Goal: Transaction & Acquisition: Purchase product/service

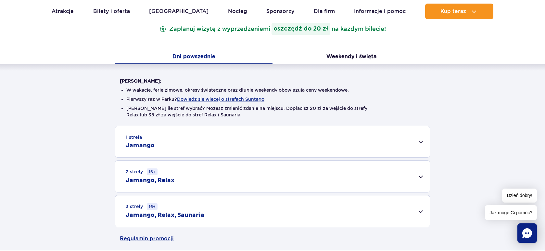
scroll to position [130, 0]
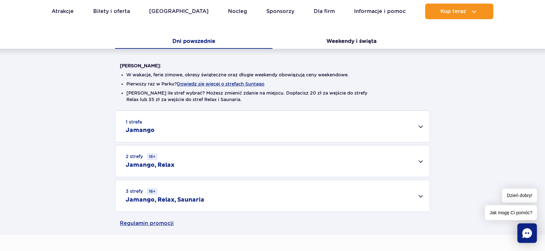
click at [345, 127] on div "1 strefa Jamango" at bounding box center [272, 126] width 315 height 31
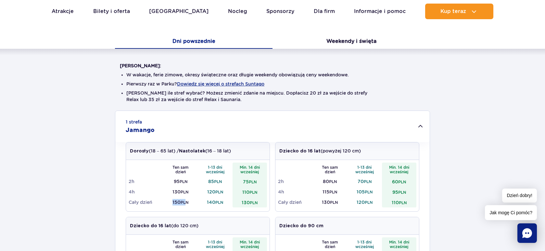
drag, startPoint x: 186, startPoint y: 201, endPoint x: 169, endPoint y: 201, distance: 16.6
click at [169, 201] on td "150 PLN" at bounding box center [180, 202] width 35 height 10
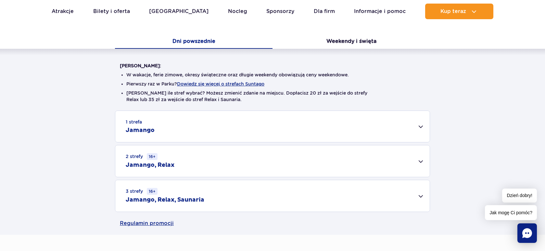
click at [247, 126] on div "1 strefa Jamango" at bounding box center [272, 126] width 315 height 31
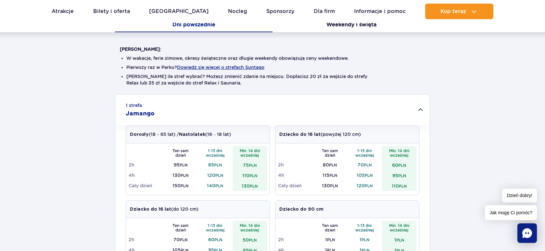
scroll to position [162, 0]
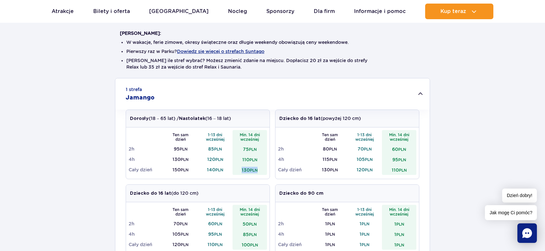
drag, startPoint x: 258, startPoint y: 171, endPoint x: 241, endPoint y: 169, distance: 17.6
click at [241, 169] on td "130 PLN" at bounding box center [250, 169] width 35 height 10
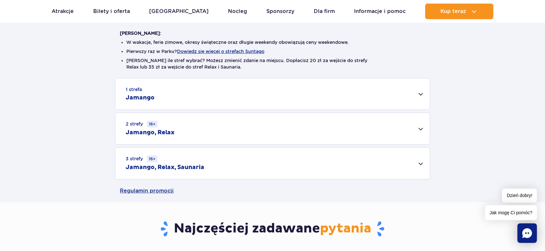
click at [252, 93] on div "1 strefa Jamango" at bounding box center [272, 93] width 315 height 31
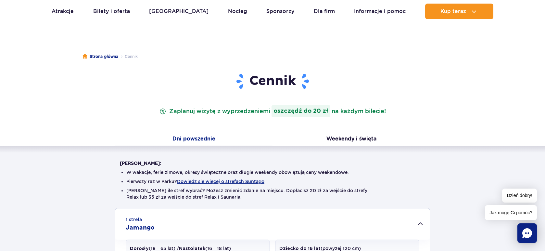
scroll to position [0, 0]
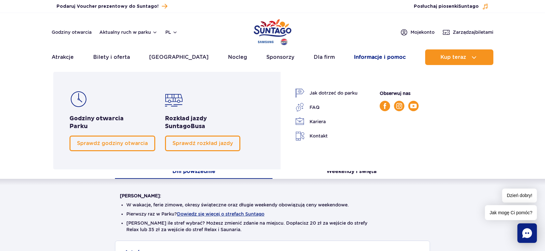
click at [377, 56] on link "Informacje i pomoc" at bounding box center [380, 57] width 52 height 16
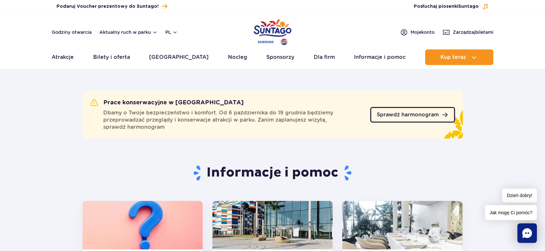
click at [408, 115] on span "Sprawdź harmonogram" at bounding box center [408, 114] width 62 height 5
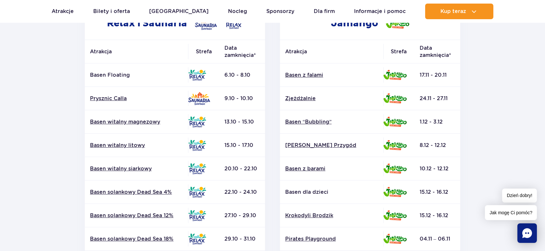
scroll to position [65, 0]
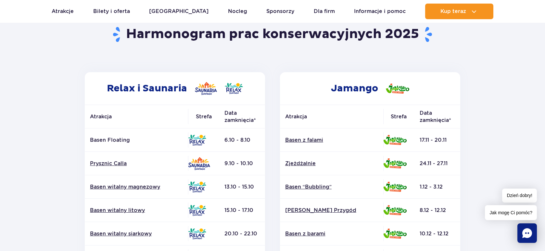
drag, startPoint x: 330, startPoint y: 88, endPoint x: 417, endPoint y: 91, distance: 87.5
click at [417, 91] on h2 "Jamango" at bounding box center [370, 88] width 180 height 32
click at [485, 108] on section "Powrót do strony głównej Harmonogram prac konserwacyjnych 2025 Relax i Saunaria…" at bounding box center [272, 238] width 545 height 466
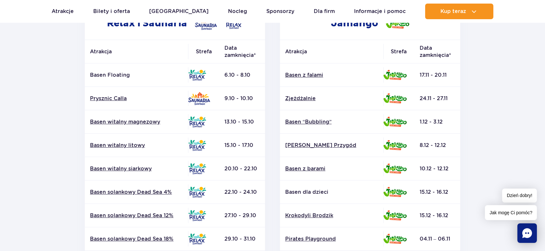
scroll to position [195, 0]
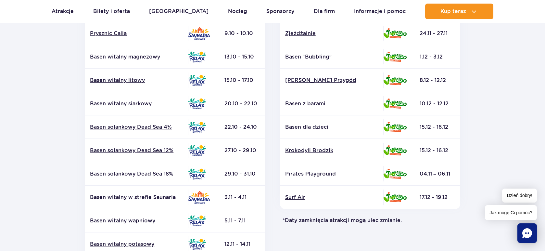
drag, startPoint x: 420, startPoint y: 173, endPoint x: 451, endPoint y: 174, distance: 30.9
click at [451, 174] on td "04.11 – 06.11" at bounding box center [438, 173] width 46 height 23
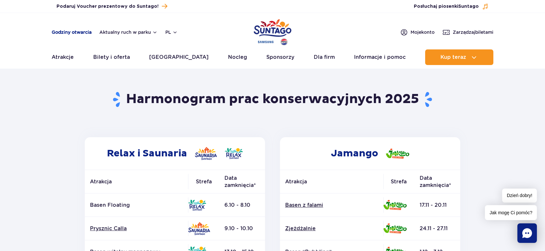
click at [80, 31] on link "Godziny otwarcia" at bounding box center [72, 32] width 40 height 6
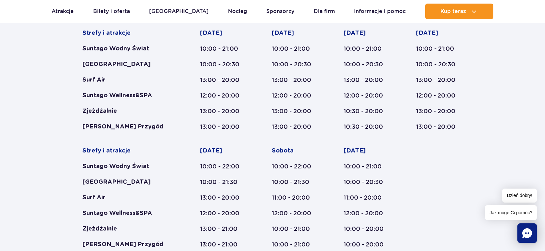
scroll to position [410, 0]
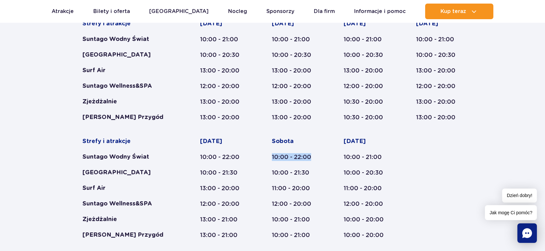
drag, startPoint x: 271, startPoint y: 154, endPoint x: 320, endPoint y: 156, distance: 49.1
click at [320, 156] on div "Strefy i atrakcje Suntago Wodny Świat Crocodile Island Surf Air Suntago Wellnes…" at bounding box center [273, 129] width 380 height 219
click at [316, 165] on div "[DATE] 10:00 - 22:00 10:00 - 21:30 11:00 - 20:00 12:00 - 20:00 10:00 - 21:00 10…" at bounding box center [295, 187] width 47 height 101
drag, startPoint x: 271, startPoint y: 157, endPoint x: 322, endPoint y: 156, distance: 50.7
click at [322, 156] on div "Strefy i atrakcje Suntago Wodny Świat Crocodile Island Surf Air Suntago Wellnes…" at bounding box center [273, 129] width 380 height 219
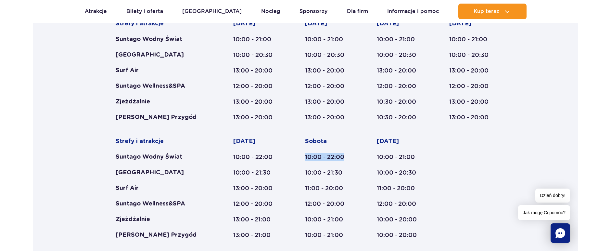
scroll to position [377, 0]
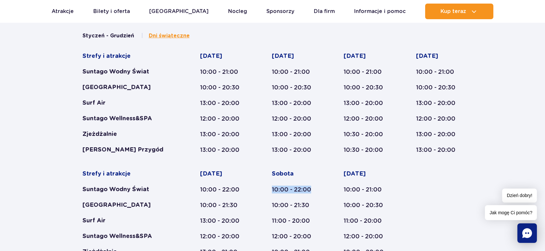
click at [296, 193] on div "10:00 - 22:00" at bounding box center [295, 190] width 47 height 8
drag, startPoint x: 271, startPoint y: 187, endPoint x: 313, endPoint y: 186, distance: 41.9
click at [313, 186] on div "Strefy i atrakcje Suntago Wodny Świat Crocodile Island Surf Air Suntago Wellnes…" at bounding box center [273, 161] width 380 height 219
click at [318, 197] on div "Sobota 10:00 - 22:00 10:00 - 21:30 11:00 - 20:00 12:00 - 20:00 10:00 - 21:00 10…" at bounding box center [295, 220] width 47 height 101
drag, startPoint x: 311, startPoint y: 189, endPoint x: 267, endPoint y: 190, distance: 43.2
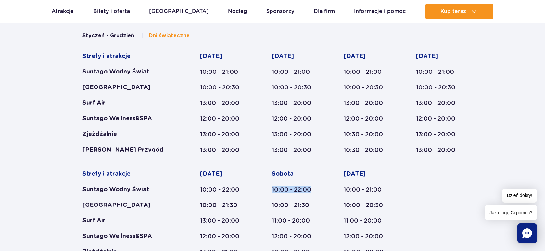
click at [267, 190] on div "Strefy i atrakcje Suntago Wodny Świat Crocodile Island Surf Air Suntago Wellnes…" at bounding box center [273, 161] width 380 height 219
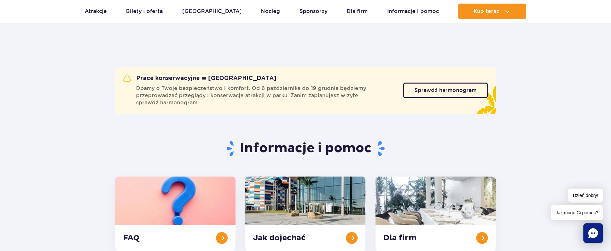
scroll to position [0, 0]
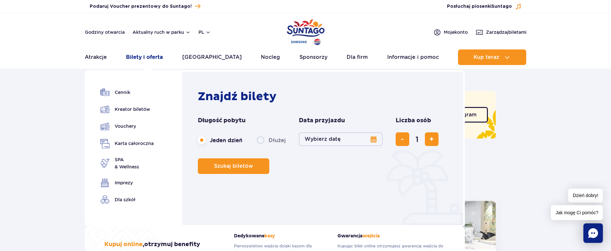
click at [142, 56] on link "Bilety i oferta" at bounding box center [144, 57] width 37 height 16
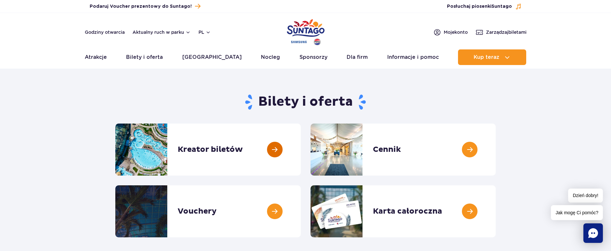
click at [301, 151] on link at bounding box center [301, 149] width 0 height 52
click at [496, 147] on link at bounding box center [496, 149] width 0 height 52
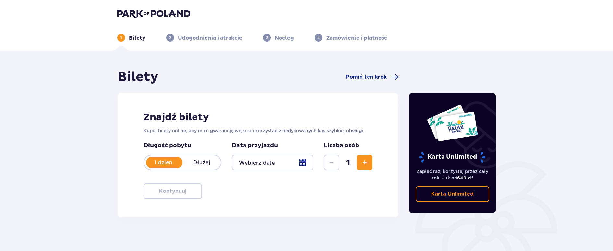
click at [302, 161] on div at bounding box center [273, 163] width 82 height 16
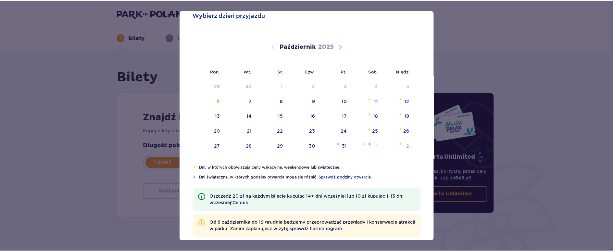
scroll to position [28, 0]
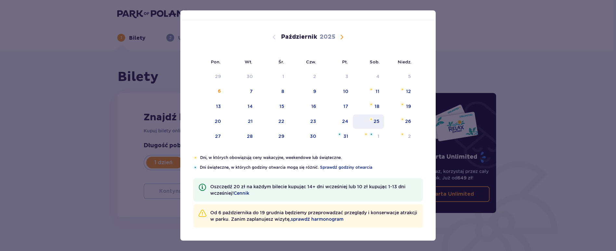
click at [376, 121] on div "25" at bounding box center [377, 121] width 6 height 6
type input "[DATE]"
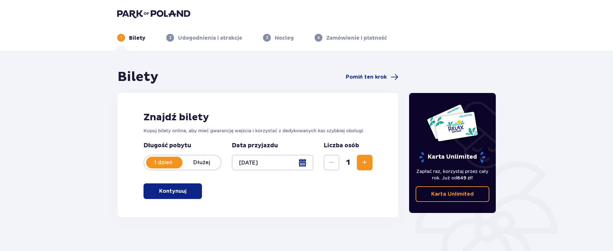
click at [360, 160] on button "Zwiększ" at bounding box center [365, 163] width 16 height 16
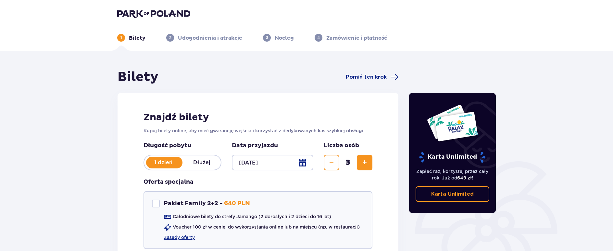
click at [360, 160] on button "Zwiększ" at bounding box center [365, 163] width 16 height 16
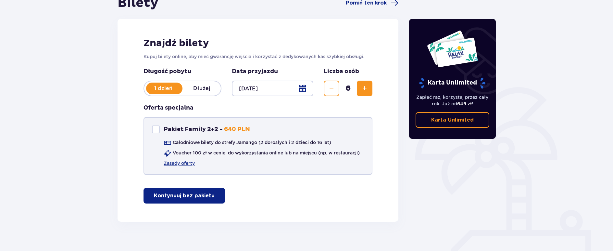
scroll to position [84, 0]
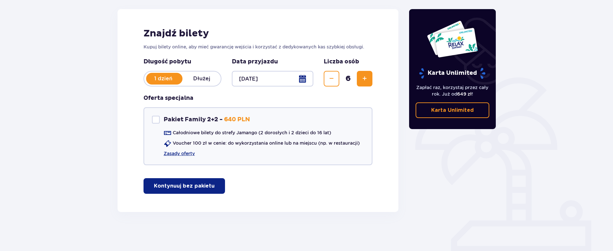
click at [206, 73] on div "1 dzień Dłużej" at bounding box center [183, 79] width 78 height 16
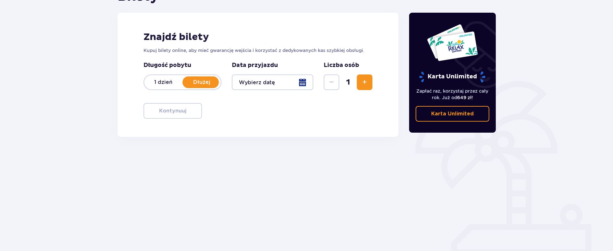
scroll to position [80, 0]
click at [304, 82] on div at bounding box center [273, 82] width 82 height 16
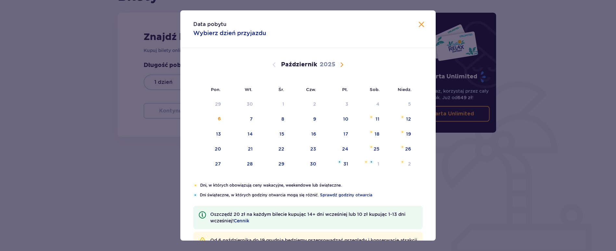
click at [184, 95] on div "Pon. Wt. Śr. Czw. Pt. Sob. Niedz." at bounding box center [307, 89] width 255 height 15
click at [163, 84] on div "Data pobytu Wybierz dzień przyjazdu Pon. Wt. Śr. Czw. Pt. Sob. Niedz. Wrzesień …" at bounding box center [308, 125] width 616 height 251
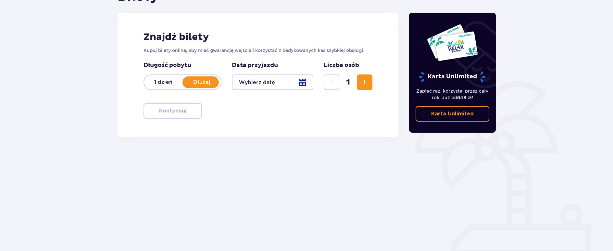
click at [168, 81] on p "1 dzień" at bounding box center [163, 82] width 38 height 7
click at [305, 82] on div at bounding box center [273, 82] width 82 height 16
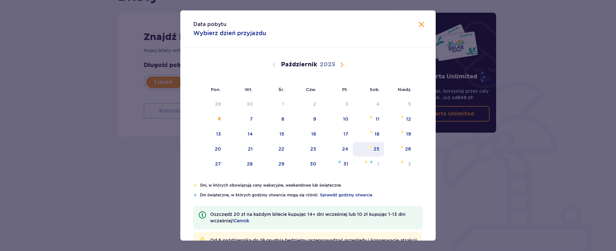
click at [375, 149] on div "25" at bounding box center [377, 149] width 6 height 6
type input "[DATE]"
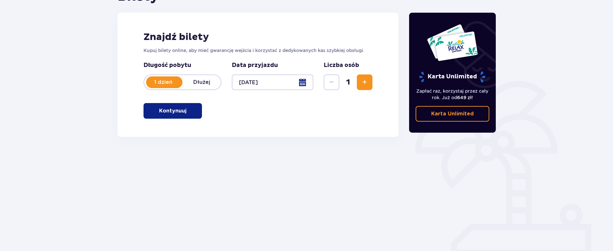
click at [365, 81] on span "Zwiększ" at bounding box center [365, 82] width 8 height 8
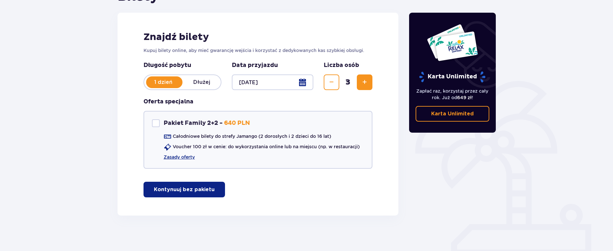
click at [365, 81] on span "Zwiększ" at bounding box center [365, 82] width 8 height 8
click at [165, 189] on p "Kontynuuj bez pakietu" at bounding box center [184, 189] width 61 height 7
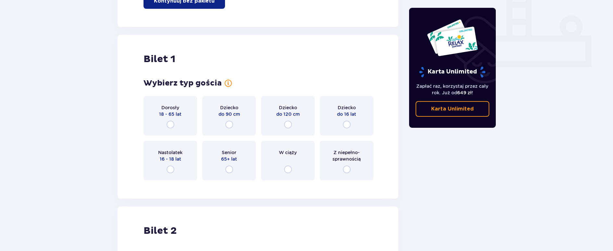
scroll to position [296, 0]
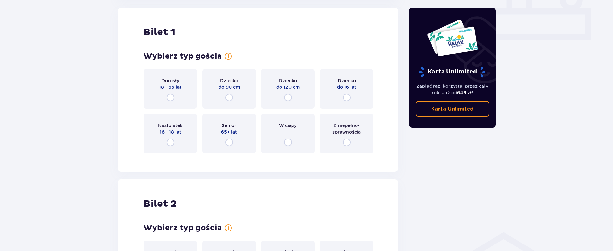
click at [166, 91] on div "Dorosły 18 - 65 lat" at bounding box center [171, 89] width 54 height 40
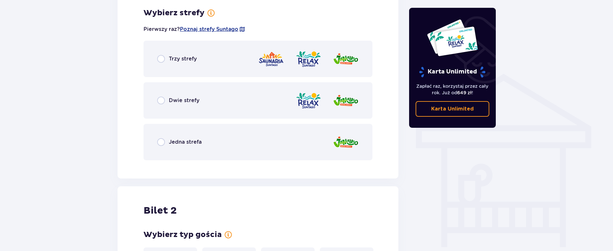
scroll to position [454, 0]
click at [184, 143] on span "Jedna strefa" at bounding box center [185, 141] width 33 height 7
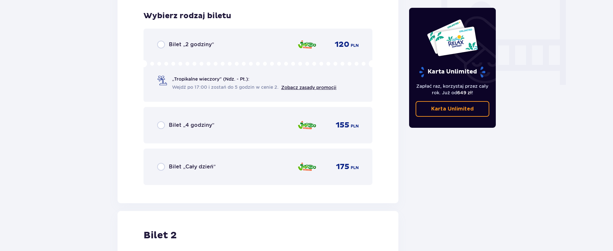
scroll to position [619, 0]
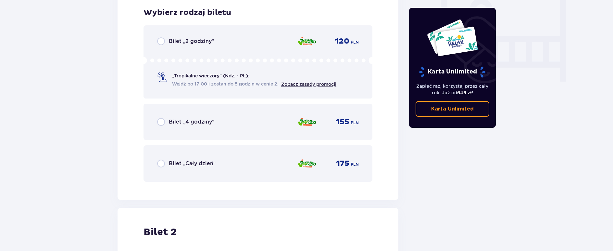
click at [208, 164] on span "Bilet „Cały dzień”" at bounding box center [192, 163] width 47 height 7
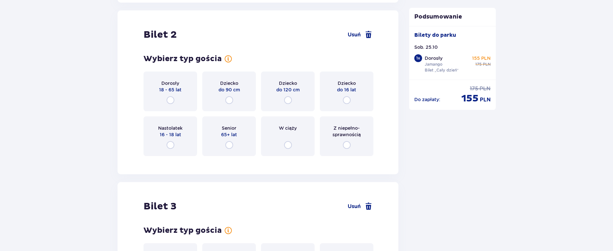
scroll to position [819, 0]
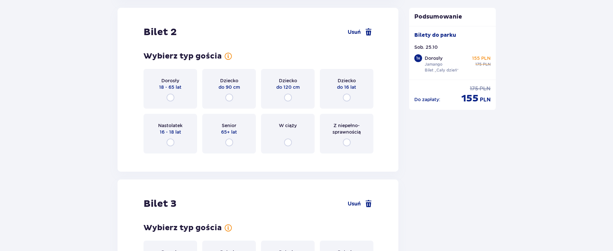
click at [169, 94] on input "radio" at bounding box center [171, 98] width 8 height 8
radio input "true"
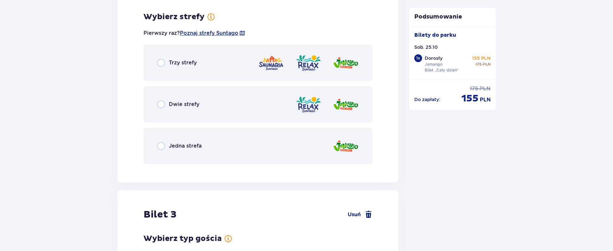
scroll to position [978, 0]
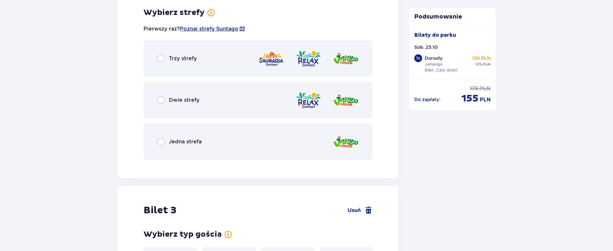
click at [204, 143] on div "Jedna strefa" at bounding box center [258, 141] width 229 height 36
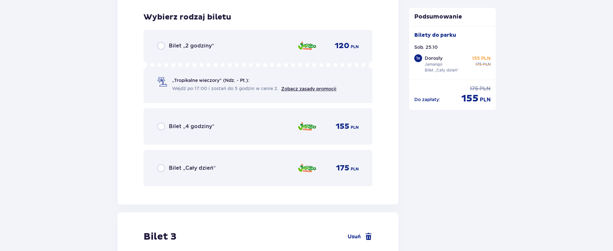
scroll to position [1143, 0]
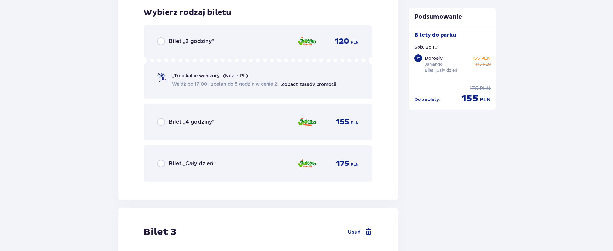
click at [190, 162] on span "Bilet „Cały dzień”" at bounding box center [192, 163] width 47 height 7
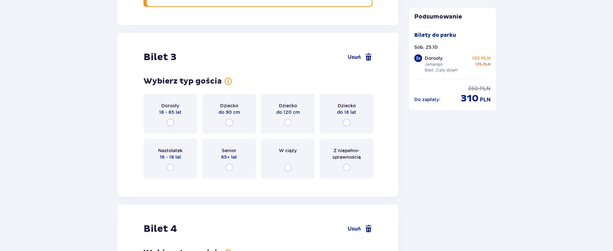
scroll to position [1343, 0]
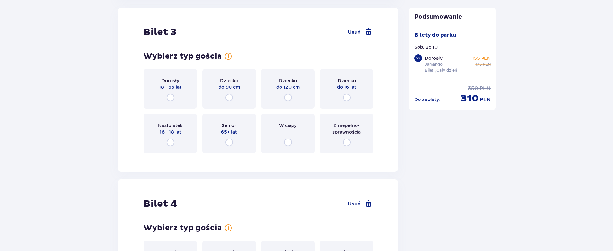
click at [347, 97] on input "radio" at bounding box center [347, 98] width 8 height 8
radio input "true"
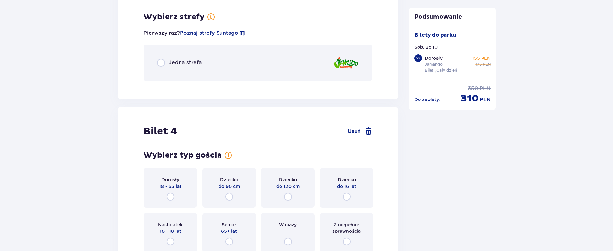
scroll to position [1501, 0]
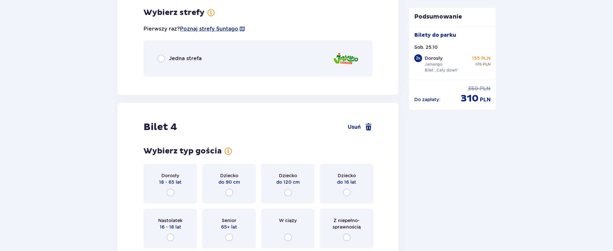
click at [297, 67] on div "Jedna strefa" at bounding box center [258, 58] width 229 height 36
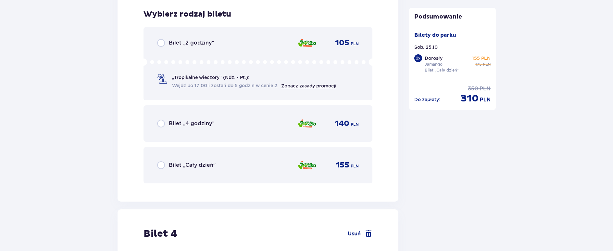
scroll to position [1583, 0]
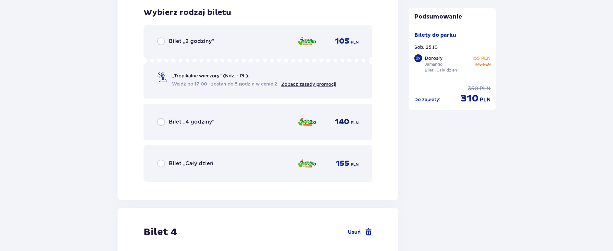
click at [284, 165] on div "Bilet „Cały dzień” 155 PLN" at bounding box center [258, 164] width 202 height 14
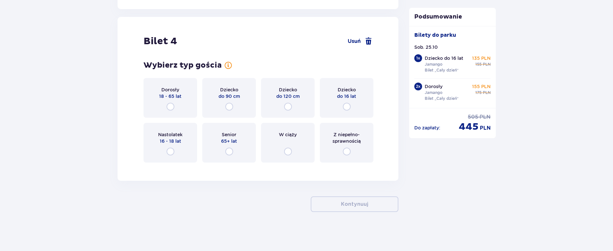
click at [344, 104] on input "radio" at bounding box center [347, 107] width 8 height 8
radio input "true"
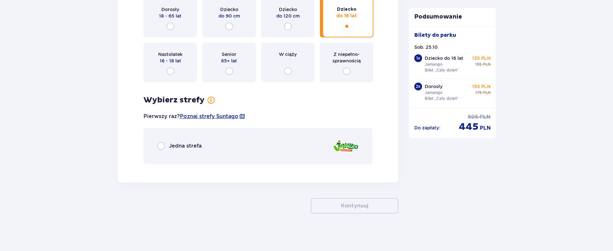
scroll to position [1856, 0]
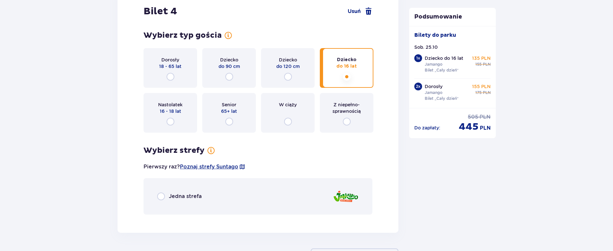
scroll to position [1693, 0]
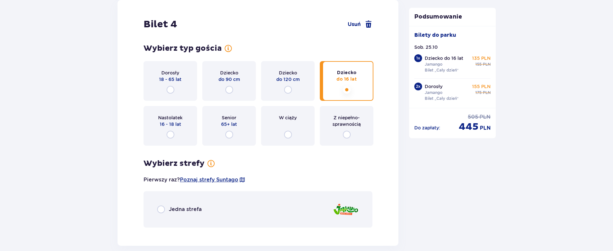
click at [320, 206] on div "Jedna strefa" at bounding box center [258, 209] width 229 height 36
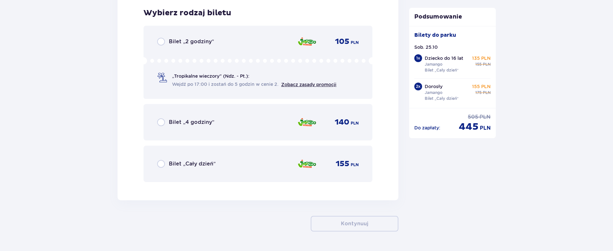
scroll to position [2023, 0]
click at [227, 168] on div "Bilet „Cały dzień” 155 PLN" at bounding box center [258, 164] width 202 height 14
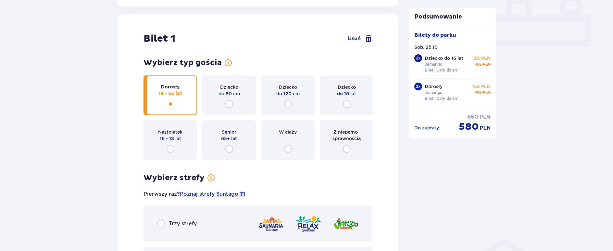
scroll to position [94, 0]
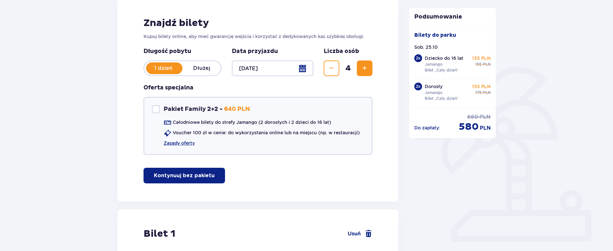
click at [183, 173] on p "Kontynuuj bez pakietu" at bounding box center [184, 175] width 61 height 7
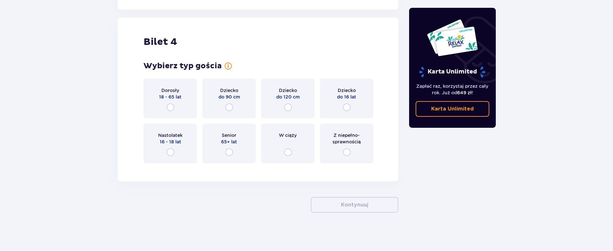
scroll to position [801, 0]
click at [170, 102] on div "Dorosły 18 - 65 lat" at bounding box center [171, 98] width 54 height 40
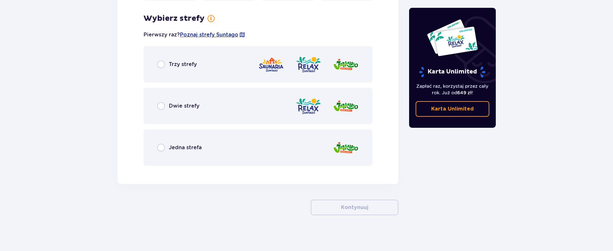
scroll to position [966, 0]
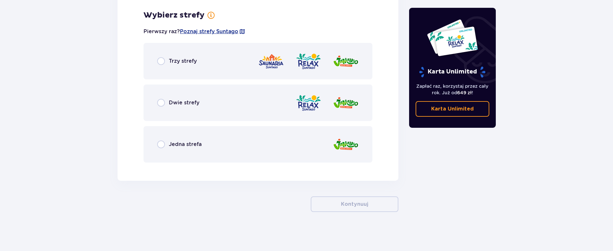
click at [192, 155] on div "Jedna strefa" at bounding box center [258, 144] width 229 height 36
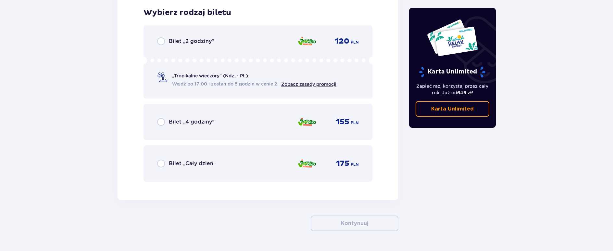
click at [199, 167] on span "Bilet „Cały dzień”" at bounding box center [192, 163] width 47 height 7
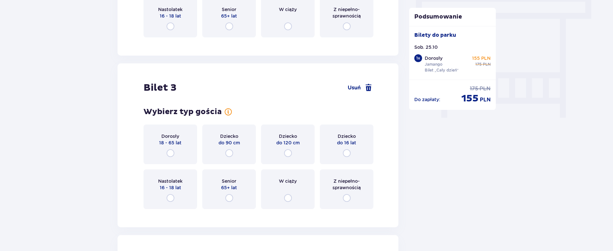
scroll to position [296, 0]
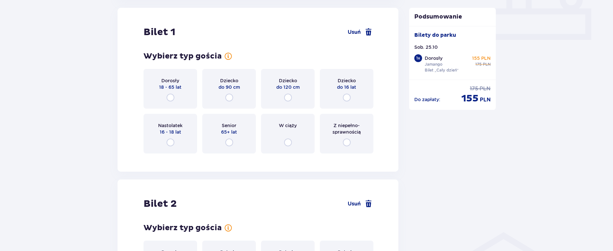
click at [165, 90] on span "18 - 65 lat" at bounding box center [170, 87] width 22 height 6
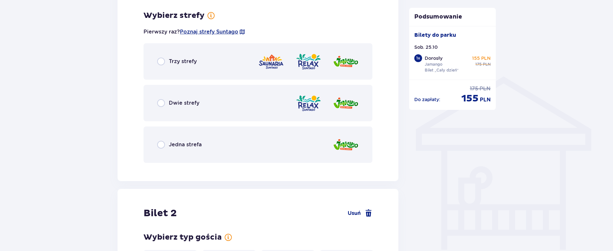
scroll to position [454, 0]
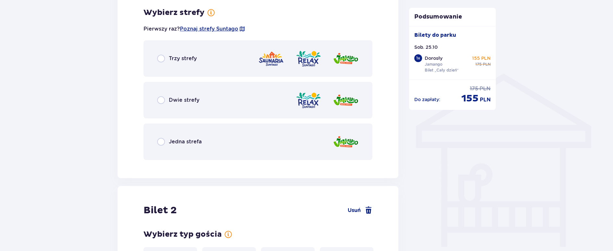
click at [217, 148] on div "Jedna strefa" at bounding box center [258, 141] width 229 height 36
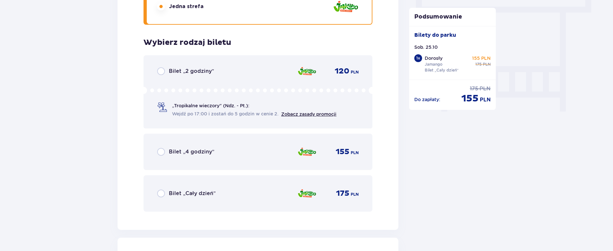
scroll to position [619, 0]
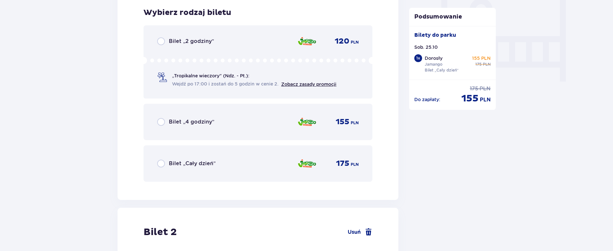
click at [219, 172] on div "Bilet „Cały dzień” 175 PLN" at bounding box center [258, 163] width 229 height 36
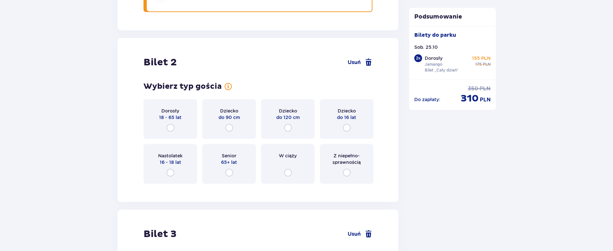
scroll to position [819, 0]
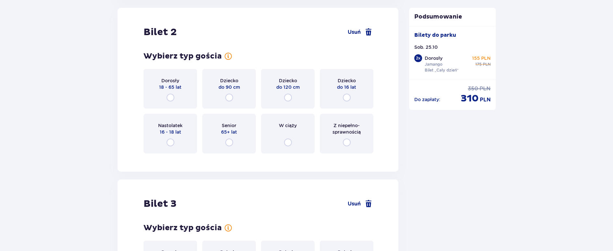
click at [167, 90] on span "18 - 65 lat" at bounding box center [170, 87] width 22 height 6
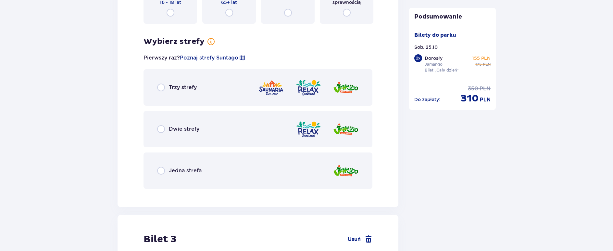
scroll to position [978, 0]
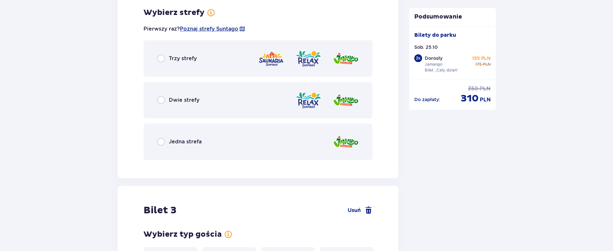
click at [206, 145] on div "Jedna strefa" at bounding box center [258, 141] width 229 height 36
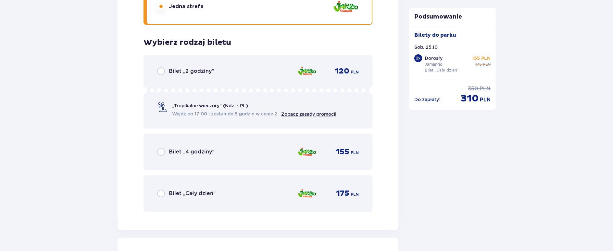
scroll to position [1143, 0]
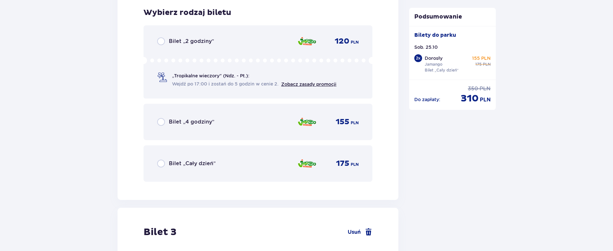
click at [288, 149] on div "Bilet „Cały dzień” 175 PLN" at bounding box center [258, 163] width 229 height 36
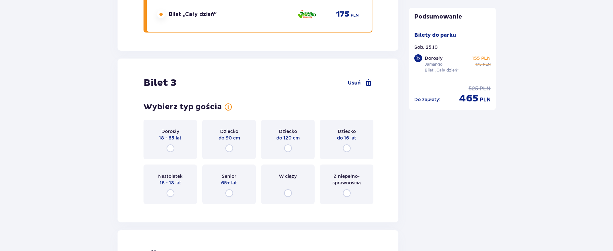
scroll to position [1343, 0]
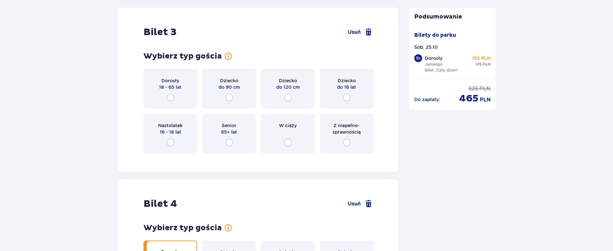
click at [353, 97] on div "Dziecko do 16 lat" at bounding box center [347, 89] width 54 height 40
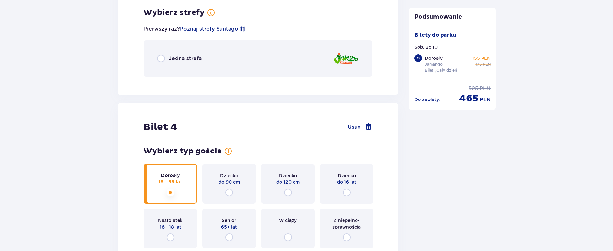
click at [239, 60] on div "Jedna strefa" at bounding box center [258, 58] width 229 height 36
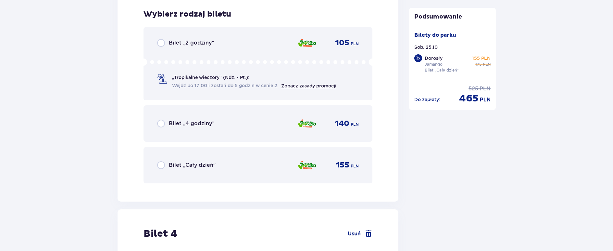
scroll to position [1583, 0]
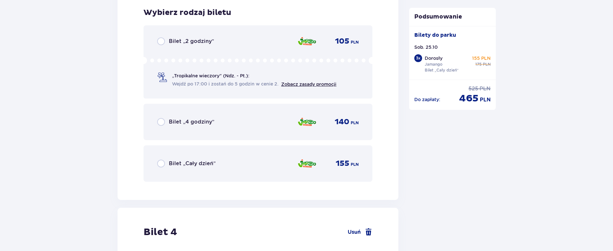
click at [304, 164] on img at bounding box center [307, 164] width 19 height 14
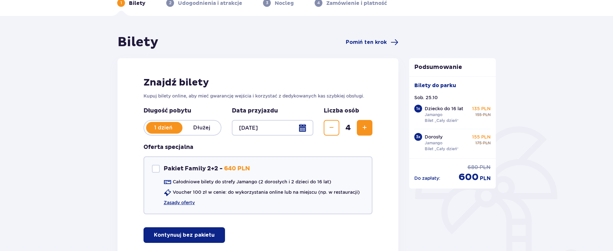
scroll to position [0, 0]
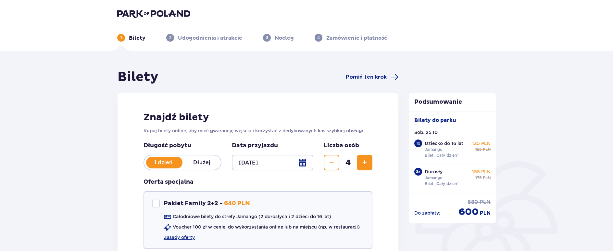
click at [154, 19] on div "1 Bilety 2 Udogodnienia i atrakcje 3 Nocleg 4 Zamówienie i płatność" at bounding box center [306, 29] width 389 height 23
click at [127, 39] on div "1 Bilety" at bounding box center [131, 38] width 28 height 8
click at [127, 37] on div "1 Bilety" at bounding box center [131, 38] width 28 height 8
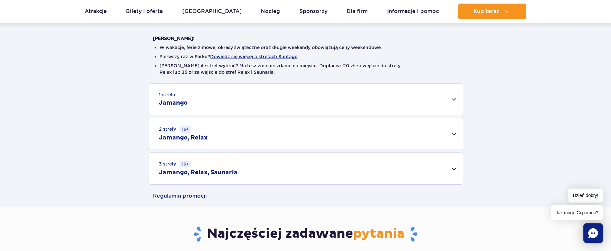
scroll to position [162, 0]
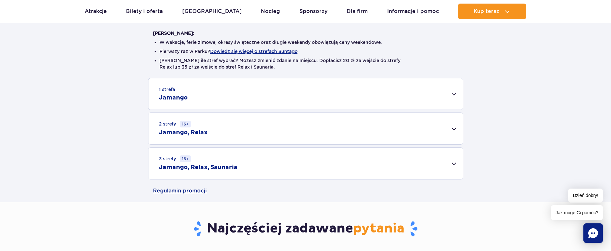
click at [217, 92] on div "1 strefa Jamango" at bounding box center [305, 93] width 315 height 31
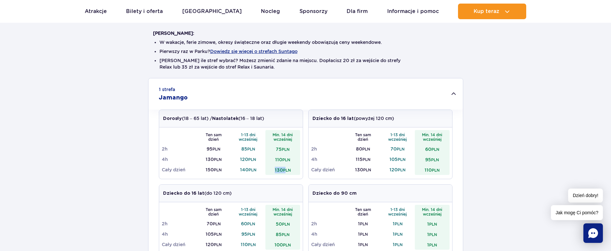
drag, startPoint x: 286, startPoint y: 172, endPoint x: 260, endPoint y: 173, distance: 26.0
click at [260, 173] on tr "Cały dzień 150 PLN 140 PLN 130 PLN" at bounding box center [231, 169] width 138 height 10
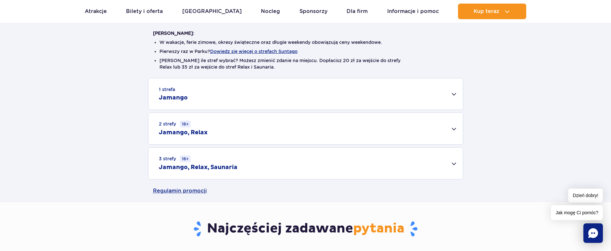
click at [210, 95] on div "1 strefa Jamango" at bounding box center [305, 93] width 315 height 31
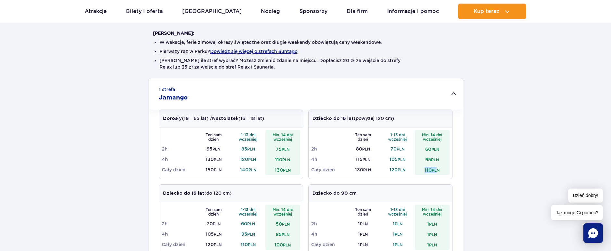
drag, startPoint x: 423, startPoint y: 172, endPoint x: 437, endPoint y: 173, distance: 14.0
click at [437, 173] on td "110 PLN" at bounding box center [432, 169] width 35 height 10
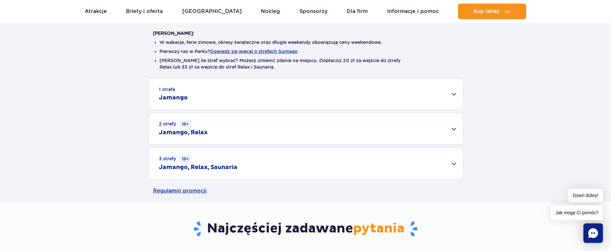
click at [270, 102] on div "1 strefa Jamango" at bounding box center [305, 93] width 315 height 31
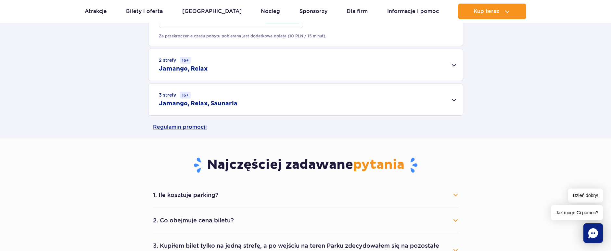
scroll to position [552, 0]
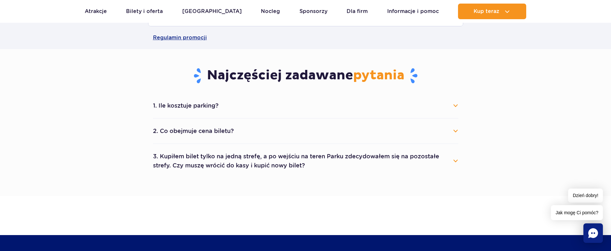
click at [222, 107] on button "1. Ile kosztuje parking?" at bounding box center [305, 105] width 305 height 14
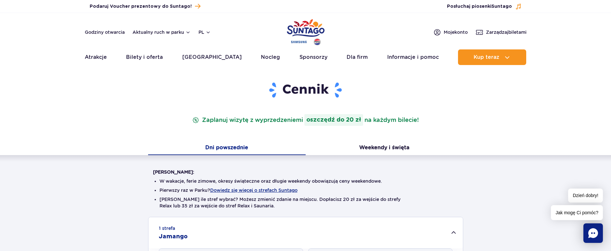
scroll to position [0, 0]
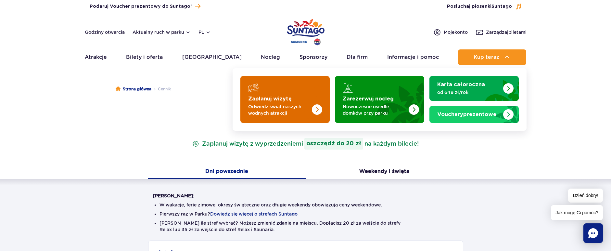
click at [279, 107] on p "Odwiedź świat naszych wodnych atrakcji" at bounding box center [279, 109] width 63 height 13
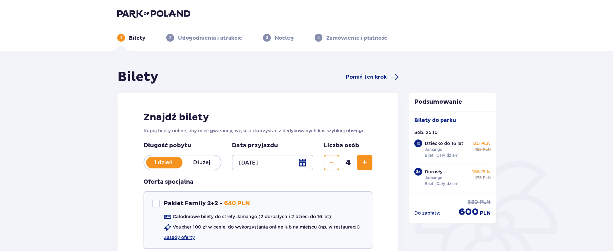
click at [158, 162] on p "1 dzień" at bounding box center [163, 162] width 38 height 7
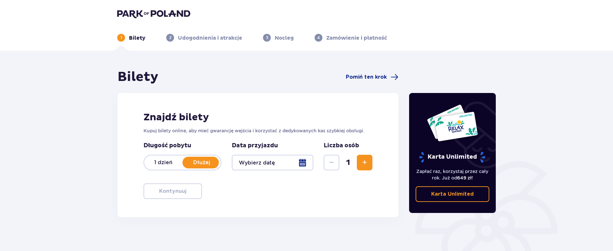
click at [150, 161] on p "1 dzień" at bounding box center [163, 162] width 38 height 7
click at [365, 163] on span "Zwiększ" at bounding box center [365, 163] width 8 height 8
click at [287, 163] on div at bounding box center [273, 163] width 82 height 16
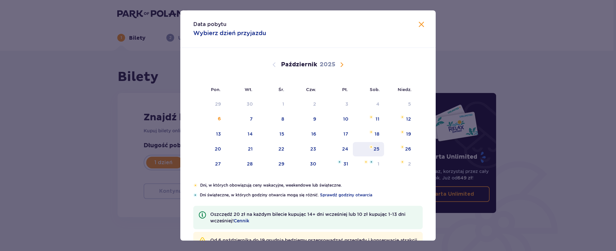
click at [372, 151] on div "25" at bounding box center [369, 149] width 32 height 14
type input "[DATE]"
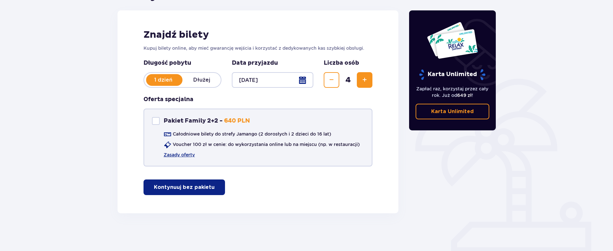
scroll to position [84, 0]
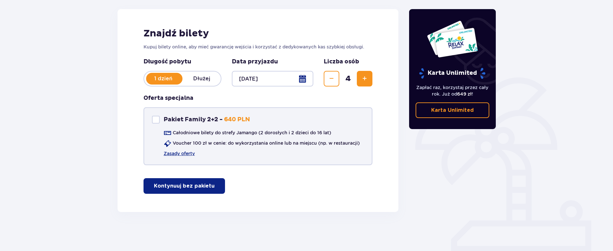
click at [158, 120] on div "Pakiet Family 2+2" at bounding box center [156, 120] width 8 height 8
checkbox input "true"
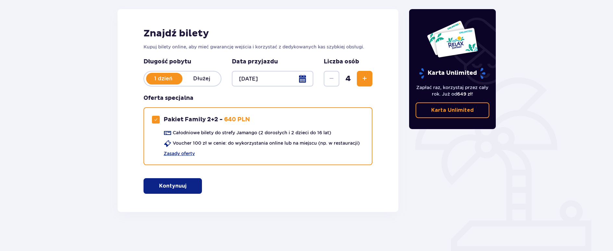
click at [181, 187] on p "Kontynuuj" at bounding box center [172, 185] width 27 height 7
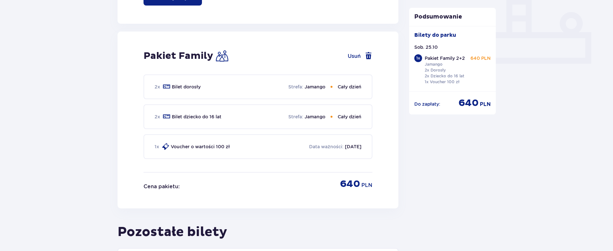
scroll to position [268, 0]
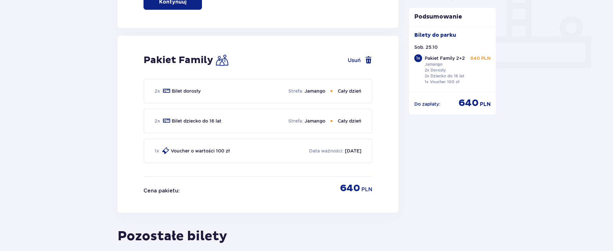
click at [327, 153] on p "Data ważności :" at bounding box center [326, 151] width 34 height 6
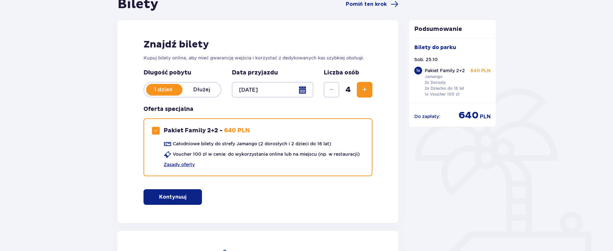
click at [174, 199] on p "Kontynuuj" at bounding box center [172, 196] width 27 height 7
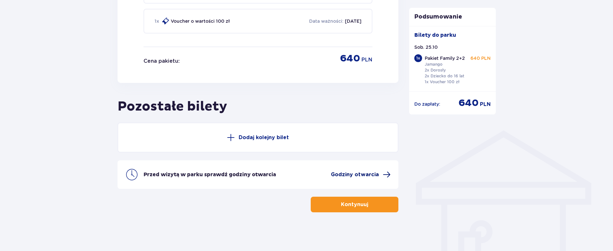
scroll to position [398, 0]
click at [351, 203] on p "Kontynuuj" at bounding box center [354, 203] width 27 height 7
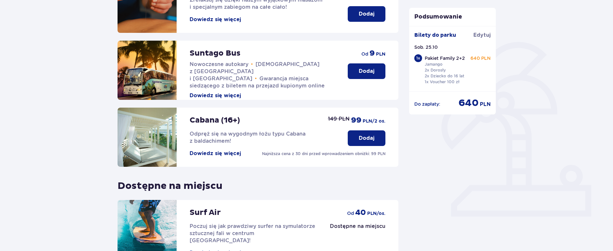
scroll to position [27, 0]
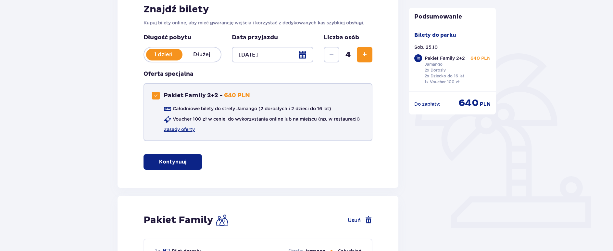
scroll to position [40, 0]
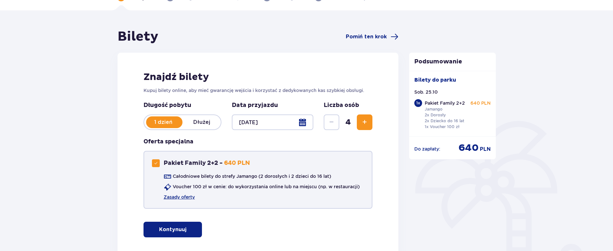
click at [155, 163] on span at bounding box center [156, 163] width 4 height 4
checkbox input "false"
drag, startPoint x: 184, startPoint y: 187, endPoint x: 219, endPoint y: 189, distance: 35.1
click at [219, 189] on p "Voucher 100 zł w cenie: do wykorzystania online lub na miejscu (np. w restaurac…" at bounding box center [266, 186] width 187 height 6
click at [183, 226] on p "Kontynuuj bez pakietu" at bounding box center [184, 229] width 61 height 7
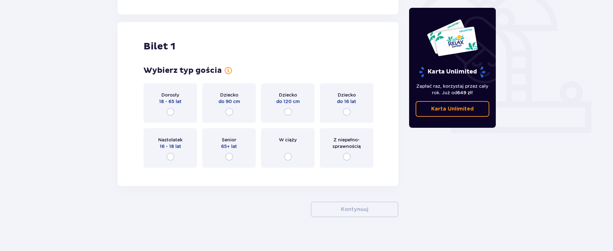
click at [162, 105] on div "Dorosły 18 - 65 lat" at bounding box center [171, 103] width 54 height 40
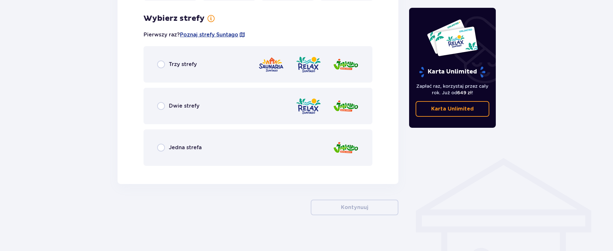
scroll to position [373, 0]
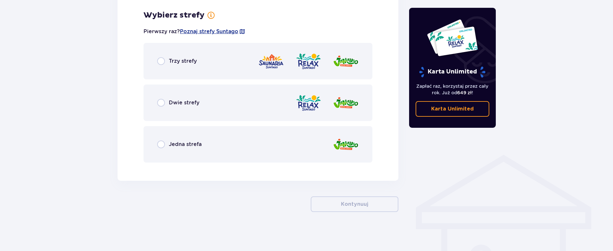
click at [207, 150] on div "Jedna strefa" at bounding box center [258, 144] width 229 height 36
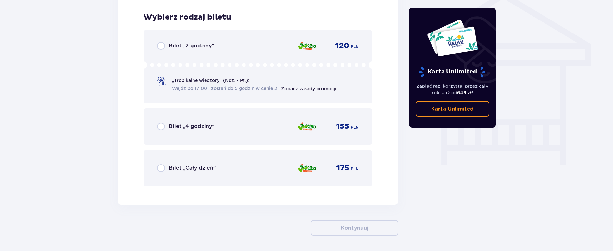
scroll to position [541, 0]
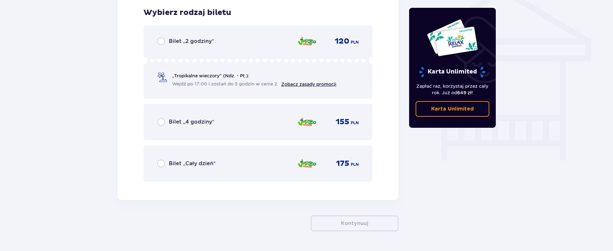
click at [205, 162] on span "Bilet „Cały dzień”" at bounding box center [192, 163] width 47 height 7
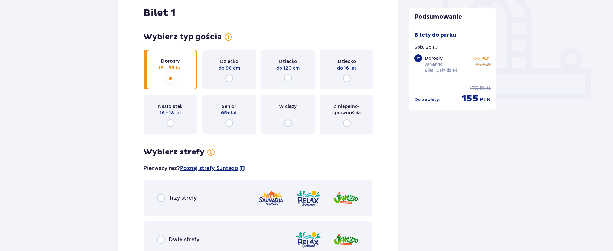
scroll to position [41, 0]
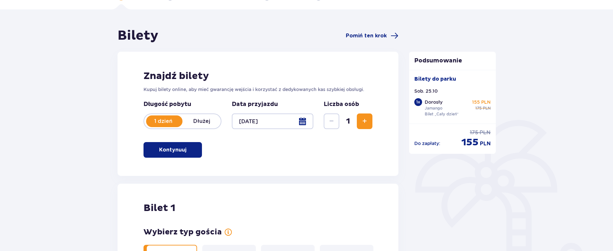
click at [364, 122] on span "Zwiększ" at bounding box center [365, 121] width 8 height 8
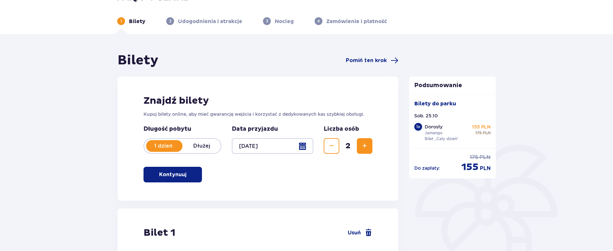
click at [366, 142] on span "Zwiększ" at bounding box center [365, 146] width 8 height 8
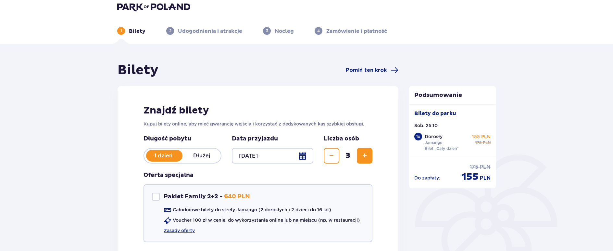
click at [364, 156] on span "Zwiększ" at bounding box center [365, 156] width 8 height 8
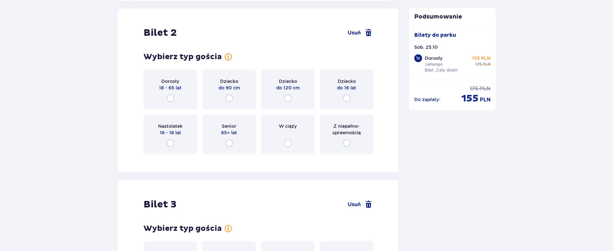
scroll to position [819, 0]
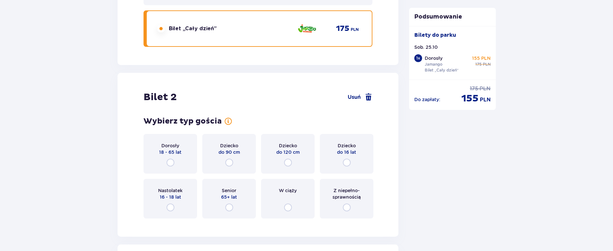
click at [166, 150] on span "18 - 65 lat" at bounding box center [170, 152] width 22 height 6
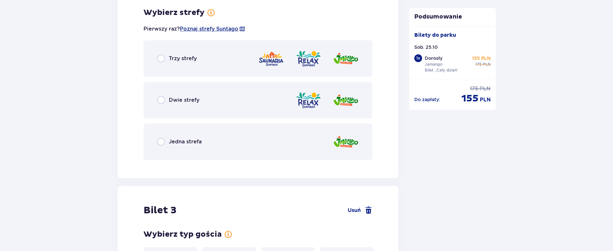
click at [166, 150] on div "Jedna strefa" at bounding box center [258, 141] width 229 height 36
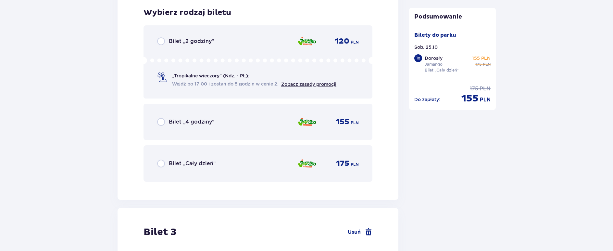
click at [176, 164] on span "Bilet „Cały dzień”" at bounding box center [192, 163] width 47 height 7
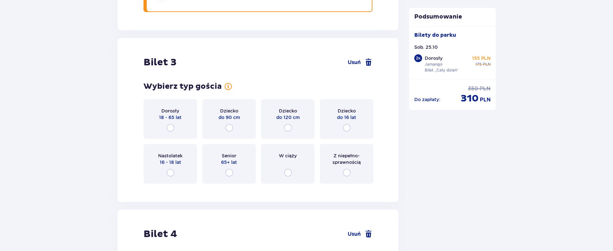
scroll to position [1343, 0]
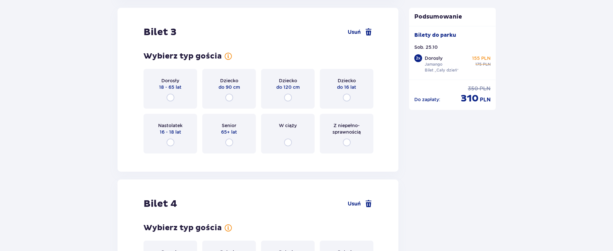
click at [346, 97] on input "radio" at bounding box center [347, 98] width 8 height 8
radio input "true"
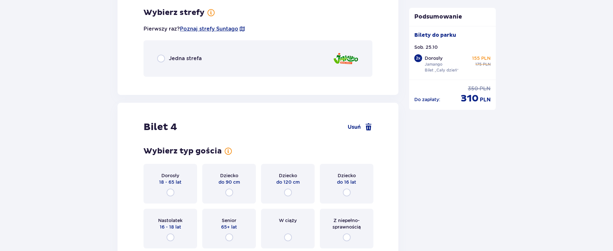
click at [317, 54] on div "Jedna strefa" at bounding box center [258, 58] width 229 height 36
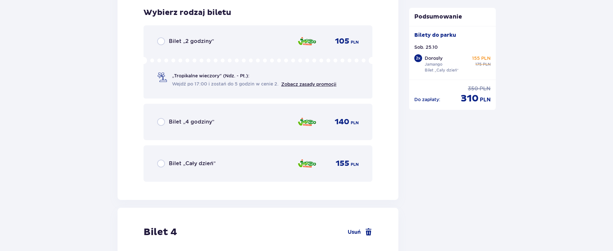
click at [275, 152] on div "Bilet „Cały dzień” 155 PLN" at bounding box center [258, 163] width 229 height 36
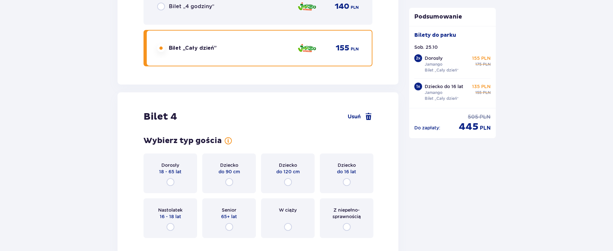
scroll to position [1774, 0]
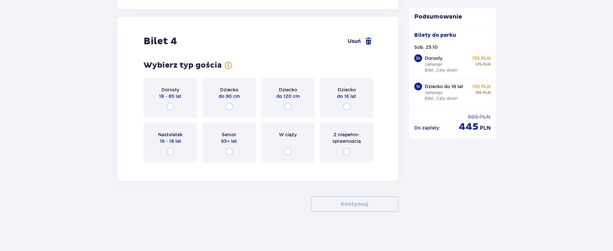
click at [347, 102] on div "Dziecko do 16 lat" at bounding box center [347, 98] width 54 height 40
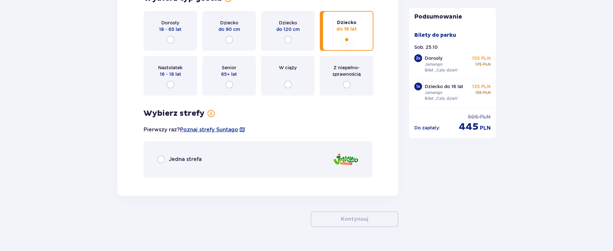
scroll to position [1856, 0]
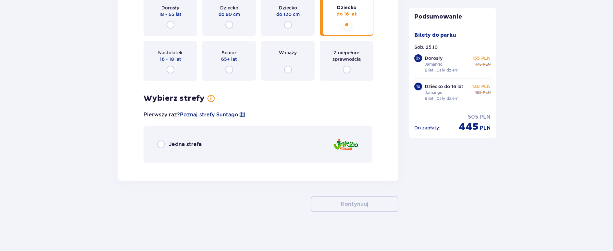
click at [262, 141] on div "Jedna strefa" at bounding box center [258, 144] width 229 height 36
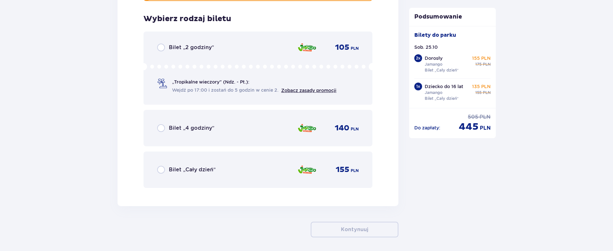
scroll to position [2023, 0]
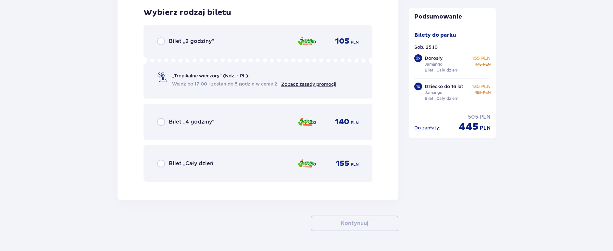
click at [265, 166] on div "Bilet „Cały dzień” 155 PLN" at bounding box center [258, 164] width 202 height 14
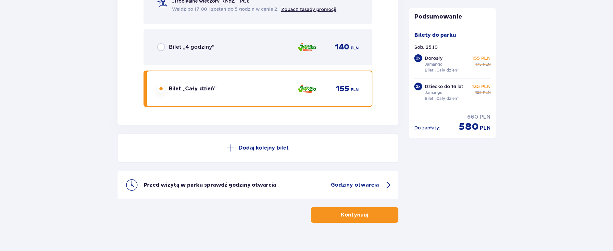
scroll to position [2109, 0]
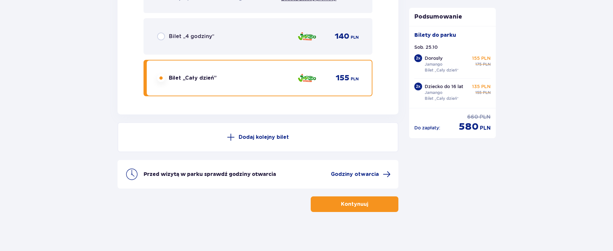
click at [359, 203] on p "Kontynuuj" at bounding box center [354, 203] width 27 height 7
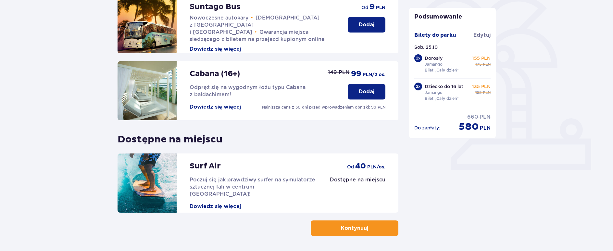
scroll to position [190, 0]
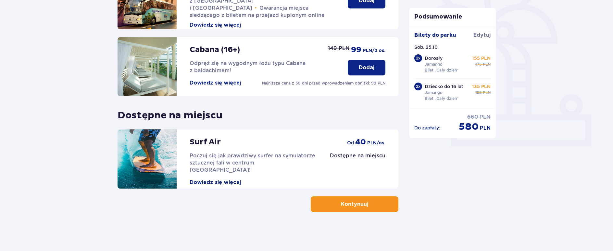
click at [382, 205] on button "Kontynuuj" at bounding box center [355, 204] width 88 height 16
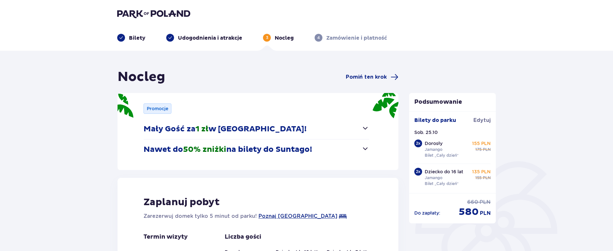
click at [365, 148] on span "button" at bounding box center [366, 149] width 8 height 8
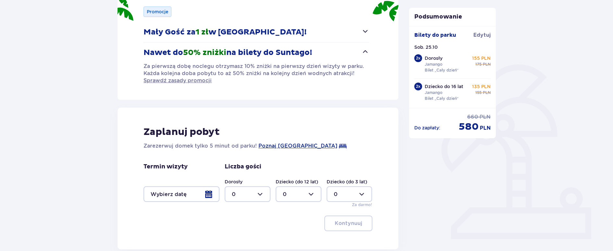
scroll to position [130, 0]
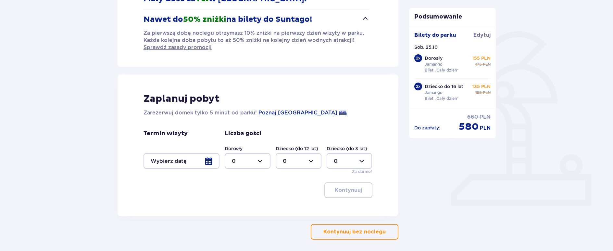
click at [209, 162] on div at bounding box center [182, 161] width 76 height 16
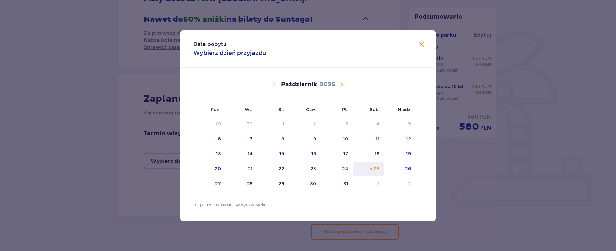
click at [376, 169] on div "25" at bounding box center [377, 168] width 6 height 6
click at [399, 168] on div "26" at bounding box center [400, 169] width 32 height 14
type input "25.10.25 - 26.10.25"
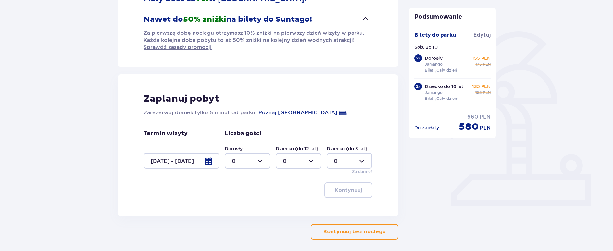
click at [252, 159] on div at bounding box center [248, 161] width 46 height 16
click at [235, 178] on div "2" at bounding box center [248, 175] width 32 height 7
type input "2"
click at [310, 161] on div at bounding box center [299, 161] width 46 height 16
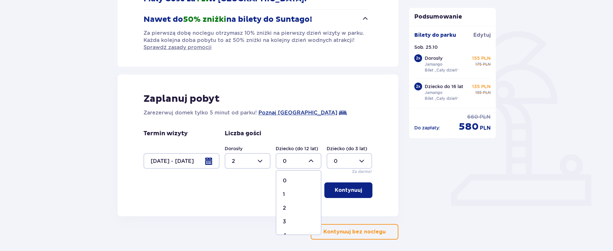
click at [289, 208] on div "2" at bounding box center [299, 207] width 32 height 7
type input "2"
click at [344, 189] on p "Kontynuuj" at bounding box center [348, 190] width 27 height 7
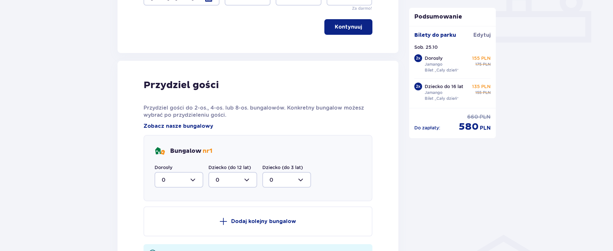
scroll to position [281, 0]
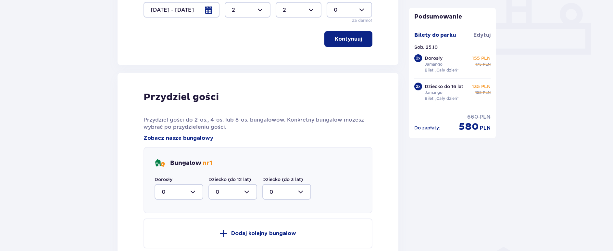
click at [195, 189] on div at bounding box center [179, 192] width 49 height 16
drag, startPoint x: 613, startPoint y: 169, endPoint x: 620, endPoint y: 29, distance: 140.5
click at [189, 192] on div at bounding box center [179, 192] width 49 height 16
click at [176, 172] on div "2" at bounding box center [179, 171] width 34 height 7
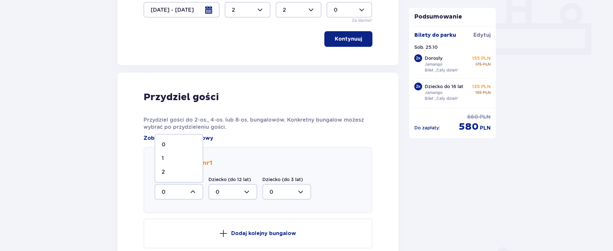
type input "2"
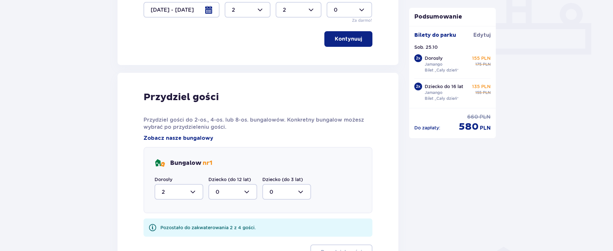
click at [245, 190] on div at bounding box center [233, 192] width 49 height 16
click at [226, 172] on div "2" at bounding box center [233, 171] width 34 height 7
type input "2"
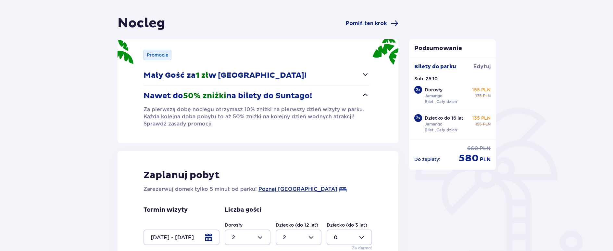
scroll to position [0, 0]
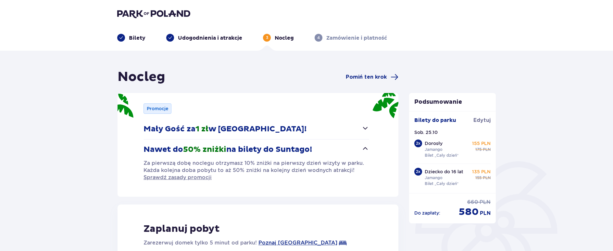
click at [142, 12] on img at bounding box center [153, 13] width 73 height 9
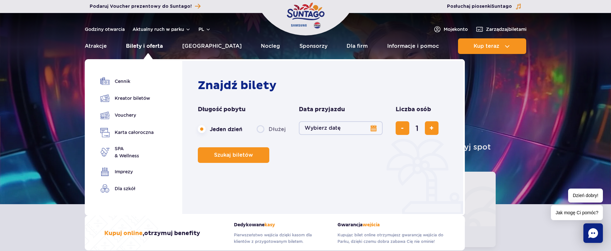
click at [150, 44] on link "Bilety i oferta" at bounding box center [144, 46] width 37 height 16
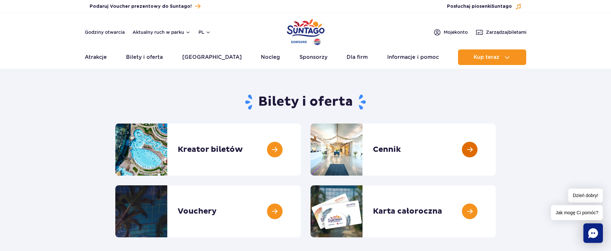
click at [496, 151] on link at bounding box center [496, 149] width 0 height 52
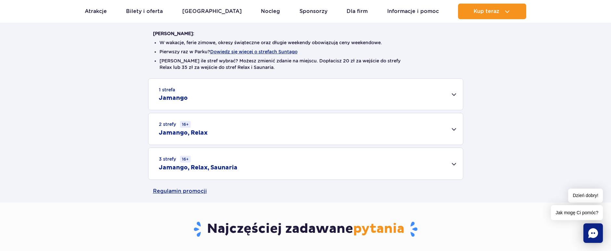
scroll to position [162, 0]
click at [259, 91] on div "1 strefa Jamango" at bounding box center [305, 93] width 315 height 31
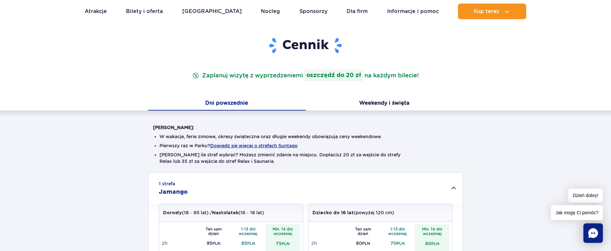
scroll to position [65, 0]
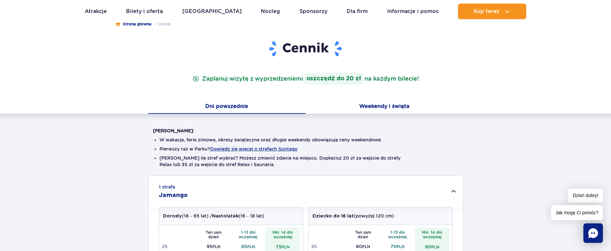
click at [378, 106] on button "Weekendy i święta" at bounding box center [385, 107] width 158 height 14
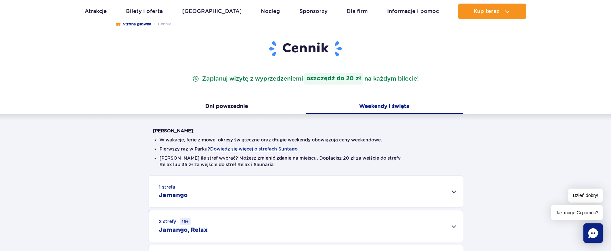
click at [439, 196] on div "1 strefa Jamango" at bounding box center [305, 191] width 315 height 31
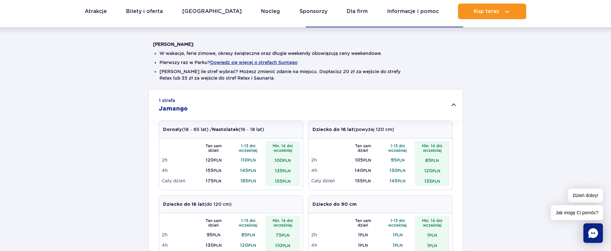
scroll to position [195, 0]
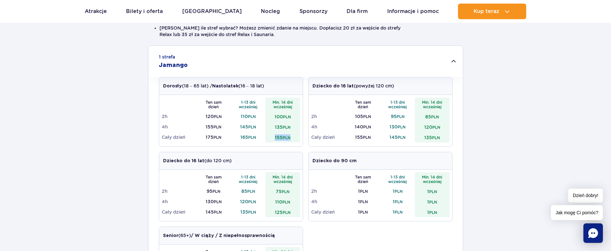
drag, startPoint x: 275, startPoint y: 135, endPoint x: 296, endPoint y: 137, distance: 21.5
click at [296, 137] on td "155 PLN" at bounding box center [282, 137] width 35 height 10
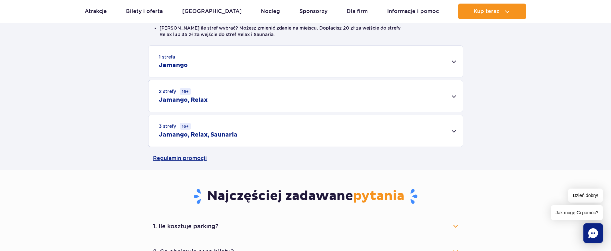
click at [346, 67] on div "1 strefa Jamango" at bounding box center [305, 61] width 315 height 31
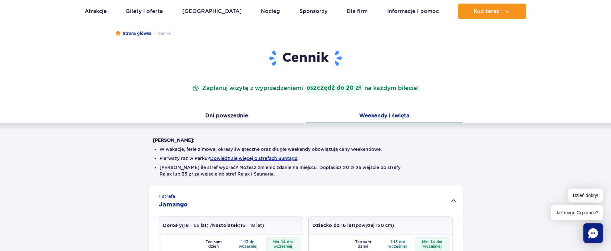
scroll to position [0, 0]
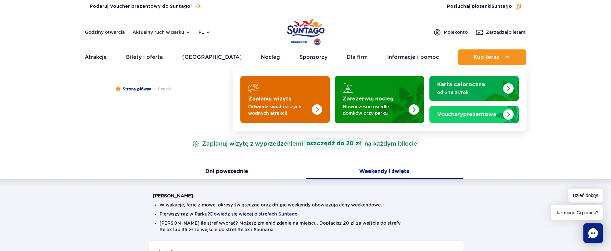
click at [290, 99] on img "Zaplanuj wizytę" at bounding box center [304, 97] width 52 height 51
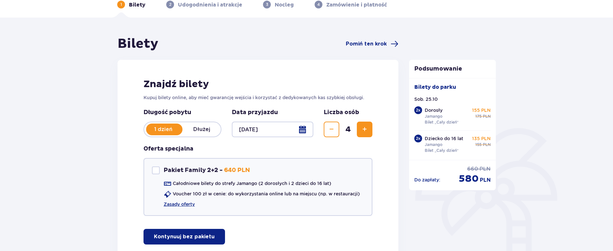
scroll to position [65, 0]
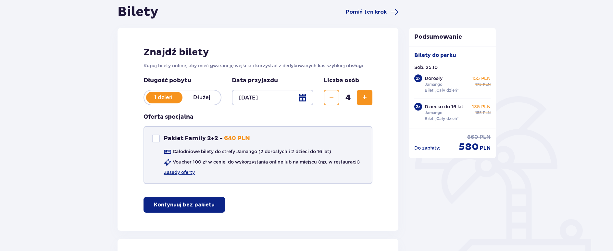
click at [157, 138] on div "Pakiet Family 2+2" at bounding box center [156, 139] width 8 height 8
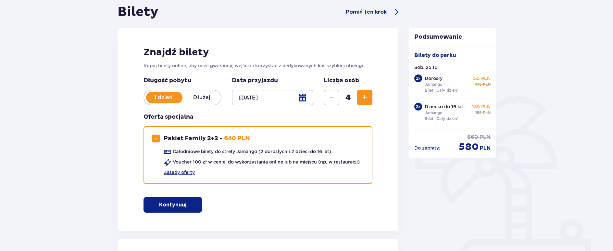
click at [165, 206] on p "Kontynuuj" at bounding box center [172, 204] width 27 height 7
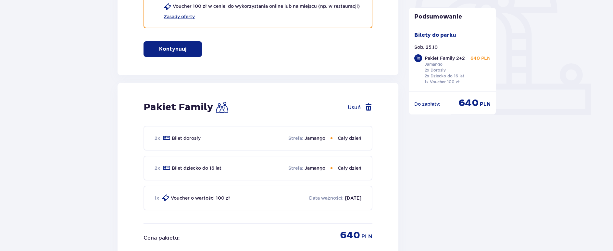
scroll to position [101, 0]
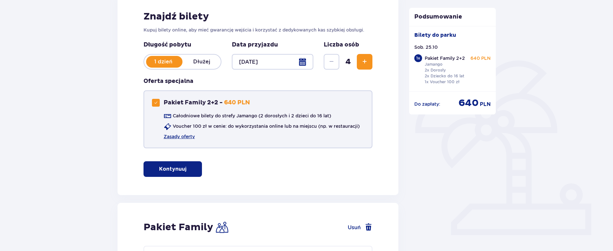
click at [155, 103] on span at bounding box center [156, 103] width 4 height 4
click at [155, 101] on div "Pakiet Family 2+2" at bounding box center [156, 103] width 8 height 8
checkbox input "true"
click at [175, 139] on link "Zasady oferty" at bounding box center [179, 136] width 31 height 6
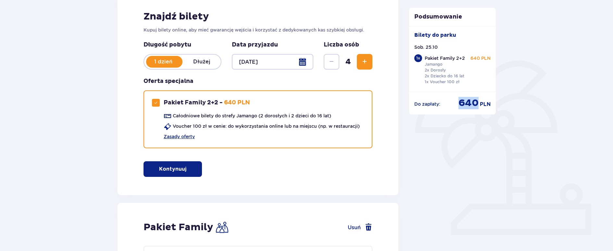
drag, startPoint x: 458, startPoint y: 103, endPoint x: 477, endPoint y: 104, distance: 18.6
click at [477, 104] on span "640" at bounding box center [469, 103] width 20 height 12
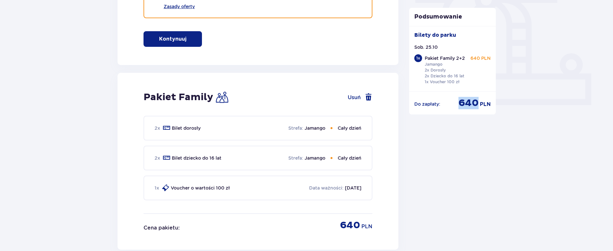
scroll to position [263, 0]
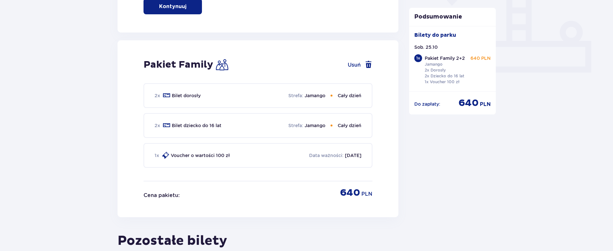
drag, startPoint x: 613, startPoint y: 153, endPoint x: 613, endPoint y: 148, distance: 4.9
click at [613, 148] on div "Bilety Pomiń ten krok Znajdź bilety Kupuj bilety online, aby mieć gwarancję wej…" at bounding box center [306, 86] width 613 height 598
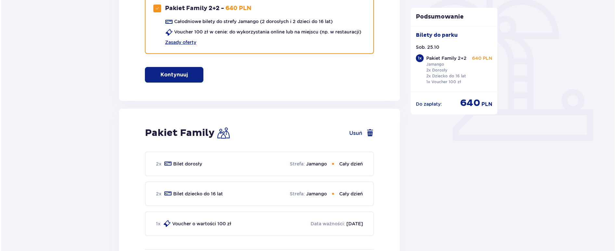
scroll to position [398, 0]
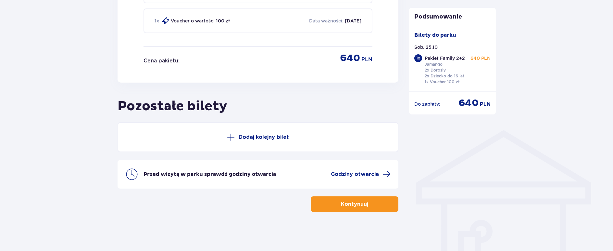
click at [252, 176] on p "Przed wizytą w parku sprawdź godziny otwarcia" at bounding box center [210, 174] width 133 height 7
click at [352, 174] on span "Godziny otwarcia" at bounding box center [355, 174] width 48 height 7
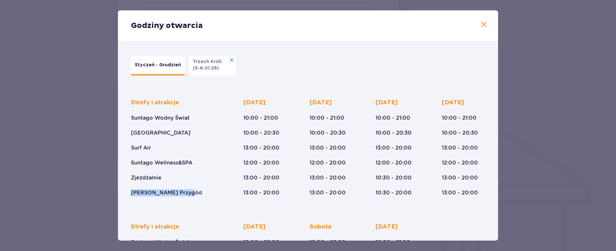
drag, startPoint x: 133, startPoint y: 192, endPoint x: 196, endPoint y: 196, distance: 63.1
click at [196, 196] on div "Strefy i atrakcje Suntago Wodny Świat Crocodile Island Surf Air Suntago Wellnes…" at bounding box center [176, 147] width 90 height 97
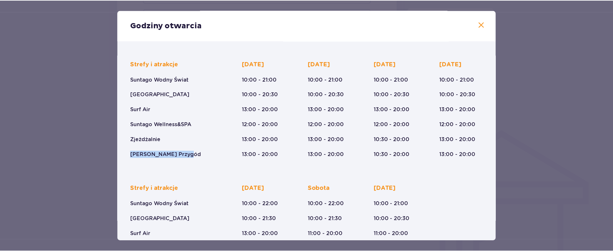
scroll to position [93, 0]
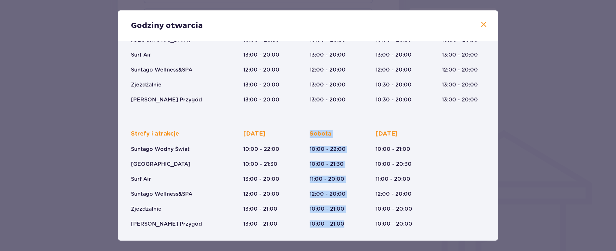
drag, startPoint x: 344, startPoint y: 225, endPoint x: 297, endPoint y: 220, distance: 48.0
click at [297, 220] on div "Strefy i atrakcje Suntago Wodny Świat Crocodile Island Surf Air Suntago Wellnes…" at bounding box center [308, 174] width 354 height 108
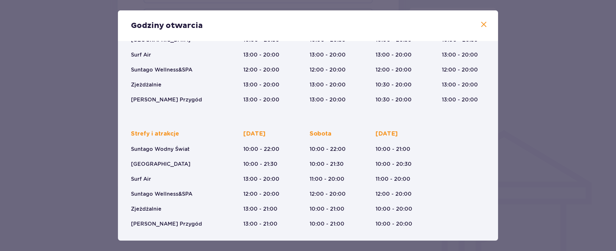
click at [139, 161] on p "[GEOGRAPHIC_DATA]" at bounding box center [160, 164] width 59 height 7
click at [483, 24] on span at bounding box center [484, 25] width 8 height 8
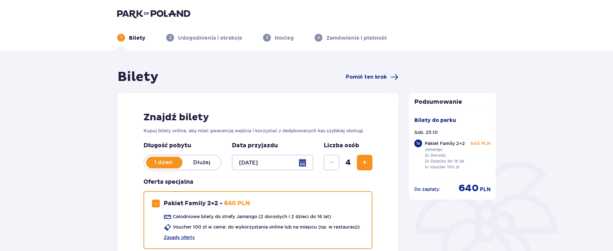
click at [158, 11] on img at bounding box center [153, 13] width 73 height 9
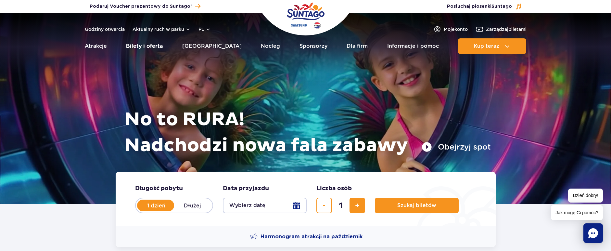
click at [156, 49] on link "Bilety i oferta" at bounding box center [144, 46] width 37 height 16
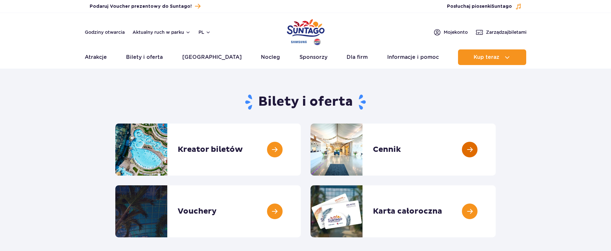
click at [496, 158] on link at bounding box center [496, 149] width 0 height 52
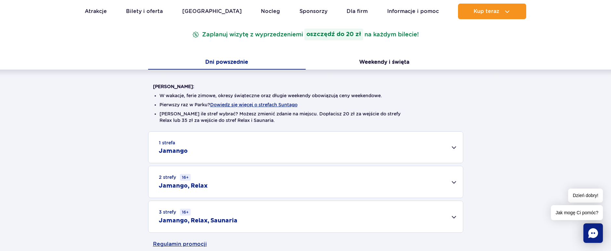
scroll to position [97, 0]
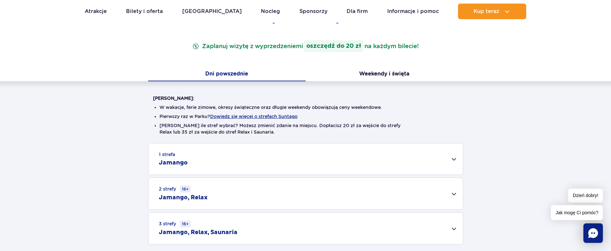
click at [395, 150] on div "1 strefa Jamango" at bounding box center [305, 158] width 315 height 31
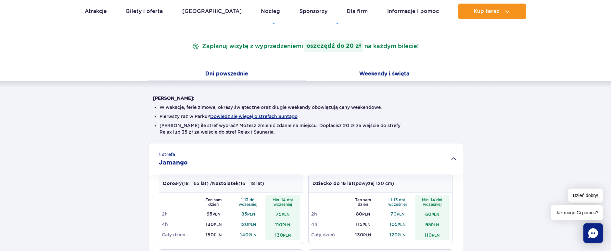
click at [382, 73] on button "Weekendy i święta" at bounding box center [385, 75] width 158 height 14
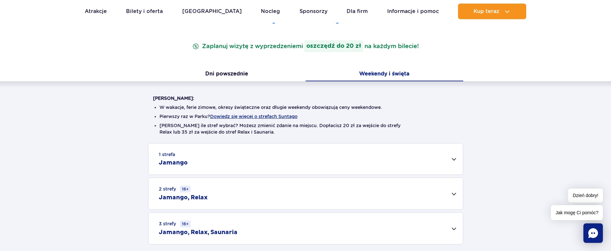
click at [292, 155] on div "1 strefa Jamango" at bounding box center [305, 158] width 315 height 31
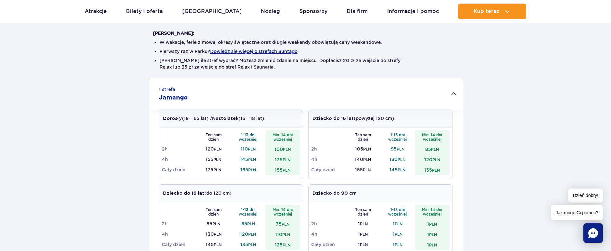
scroll to position [130, 0]
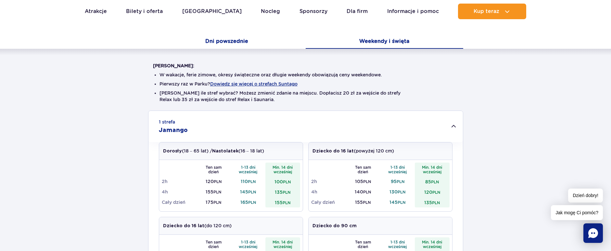
click at [222, 39] on button "Dni powszednie" at bounding box center [227, 42] width 158 height 14
click at [386, 41] on button "Weekendy i święta" at bounding box center [385, 42] width 158 height 14
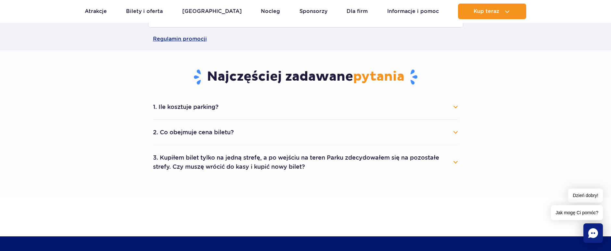
scroll to position [552, 0]
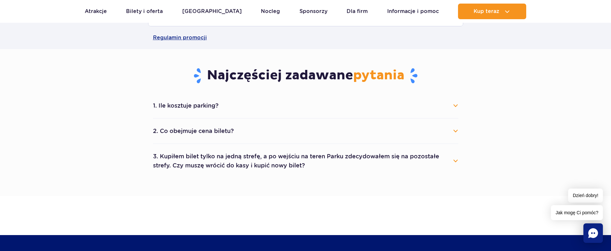
click at [408, 94] on li "1. Ile kosztuje parking? Parking kosztuje 25 zł za każdy rozpoczęty dzień kalen…" at bounding box center [305, 105] width 305 height 25
click at [404, 113] on li "1. Ile kosztuje parking? Parking kosztuje 25 zł za każdy rozpoczęty dzień kalen…" at bounding box center [305, 105] width 305 height 25
click at [456, 107] on button "1. Ile kosztuje parking?" at bounding box center [305, 105] width 305 height 14
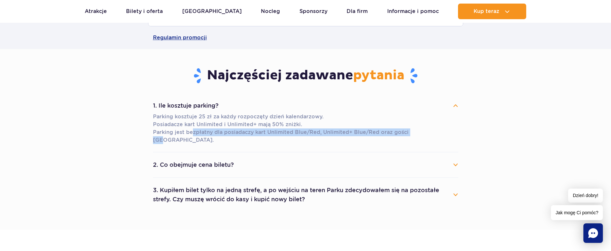
drag, startPoint x: 192, startPoint y: 131, endPoint x: 413, endPoint y: 134, distance: 221.6
click at [413, 134] on p "Parking kosztuje 25 zł za każdy rozpoczęty dzień kalendarzowy. Posiadacze kart …" at bounding box center [305, 128] width 305 height 31
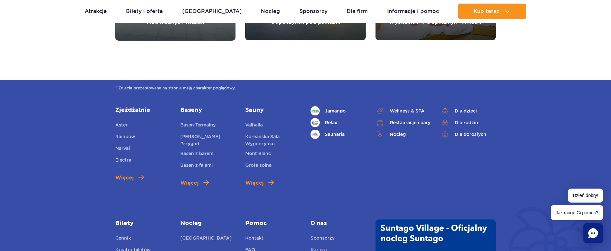
scroll to position [910, 0]
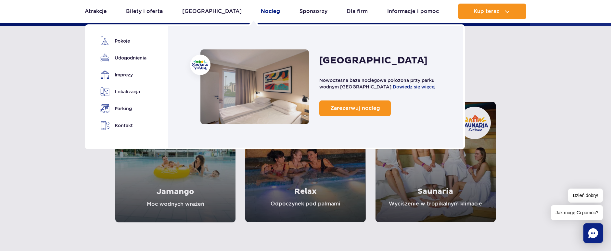
click at [261, 11] on link "Nocleg" at bounding box center [270, 12] width 19 height 16
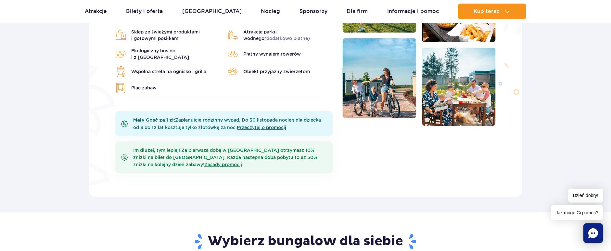
scroll to position [292, 0]
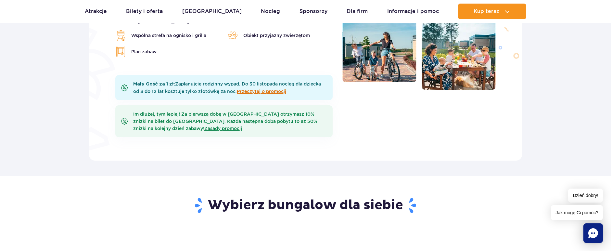
click at [261, 89] on link "Przeczytaj o promocji" at bounding box center [261, 91] width 49 height 5
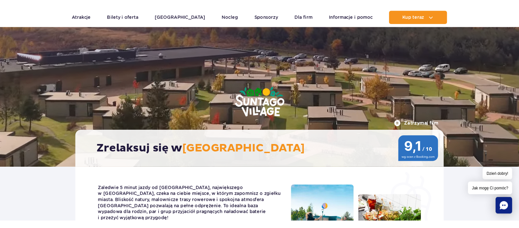
scroll to position [0, 0]
